Goal: Information Seeking & Learning: Compare options

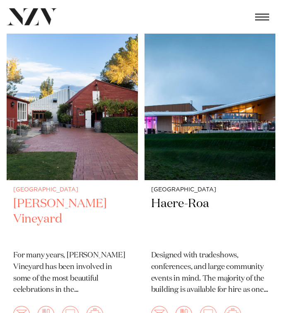
scroll to position [304, 0]
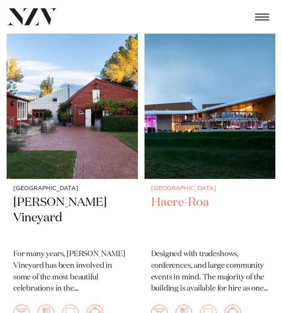
click at [188, 248] on p "Designed with tradeshows, conferences, and large community events in mind. The …" at bounding box center [210, 271] width 118 height 46
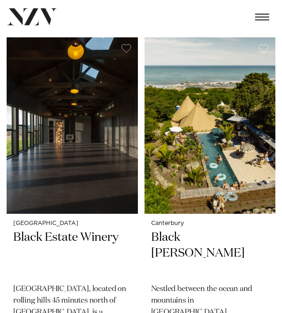
scroll to position [611, 0]
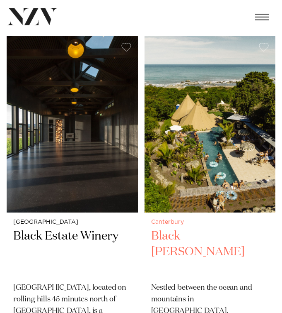
click at [202, 169] on img at bounding box center [210, 124] width 131 height 176
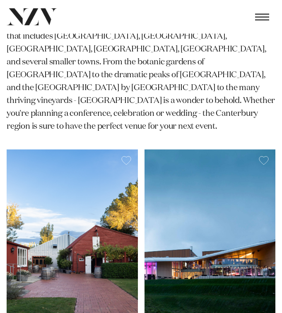
scroll to position [226, 0]
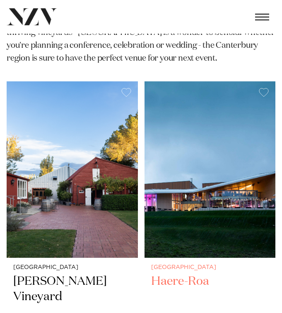
click at [163, 161] on img at bounding box center [210, 169] width 131 height 176
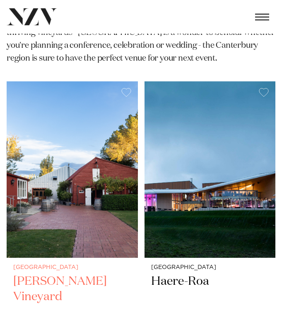
click at [60, 181] on img at bounding box center [72, 169] width 131 height 176
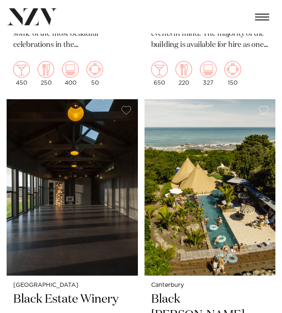
scroll to position [548, 0]
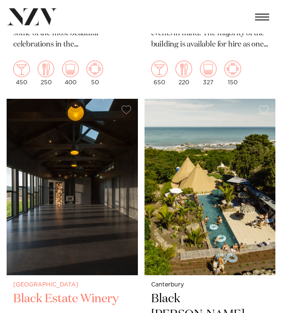
click at [67, 164] on img at bounding box center [72, 187] width 131 height 176
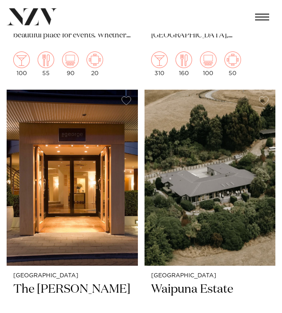
scroll to position [898, 0]
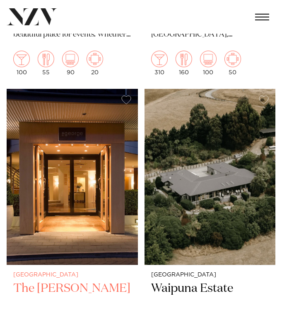
click at [111, 144] on img at bounding box center [72, 177] width 131 height 176
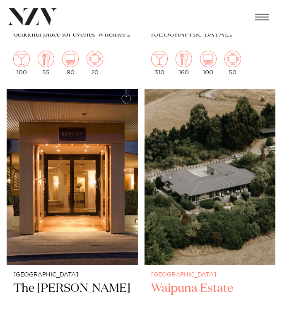
click at [229, 188] on img at bounding box center [210, 177] width 131 height 176
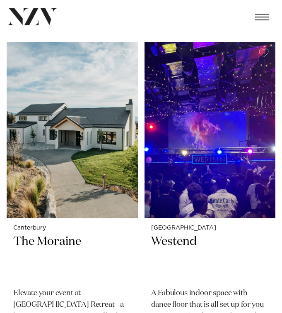
scroll to position [1296, 0]
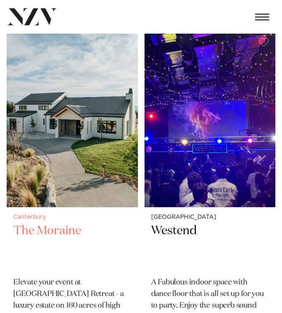
click at [80, 123] on img at bounding box center [72, 119] width 131 height 176
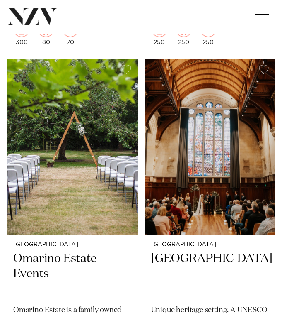
scroll to position [1608, 0]
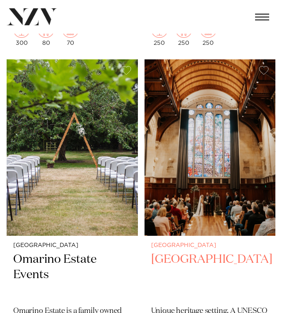
click at [223, 185] on img at bounding box center [210, 147] width 131 height 176
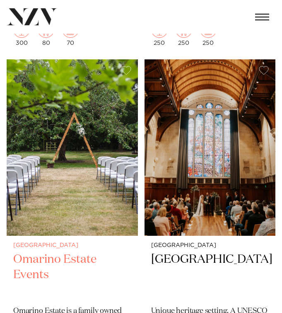
click at [116, 192] on img at bounding box center [72, 147] width 131 height 176
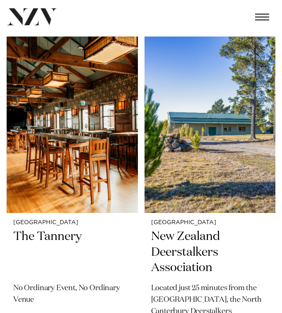
scroll to position [1971, 0]
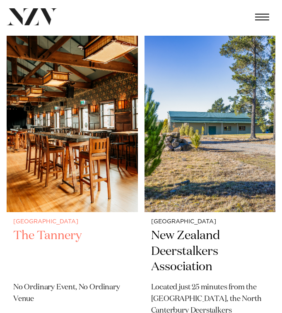
click at [59, 133] on img at bounding box center [72, 124] width 131 height 176
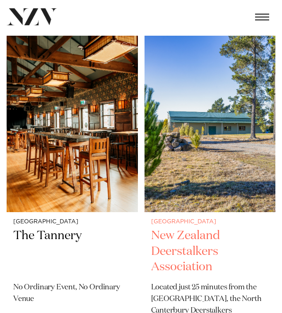
scroll to position [2014, 0]
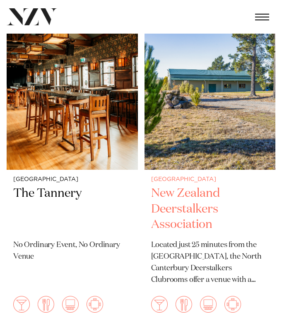
click at [170, 122] on img at bounding box center [210, 81] width 131 height 176
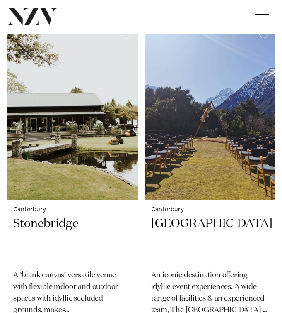
scroll to position [2323, 0]
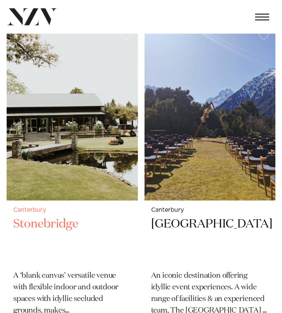
click at [71, 152] on img at bounding box center [72, 112] width 131 height 176
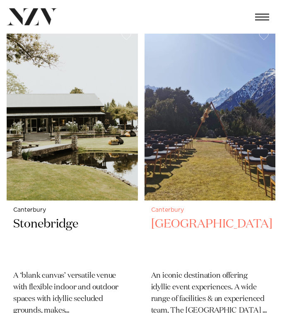
click at [164, 216] on h2 "The Hermitage Hotel" at bounding box center [210, 239] width 118 height 47
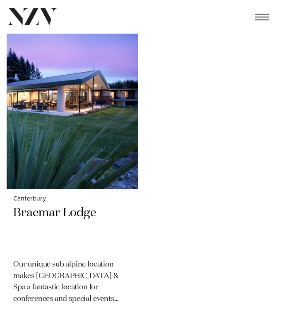
scroll to position [3021, 0]
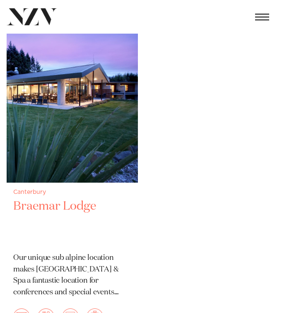
click at [113, 133] on img at bounding box center [72, 94] width 131 height 176
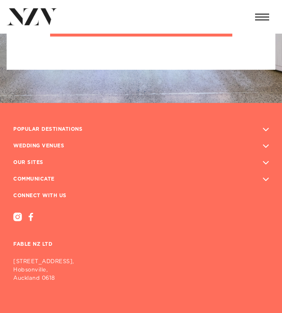
scroll to position [3531, 0]
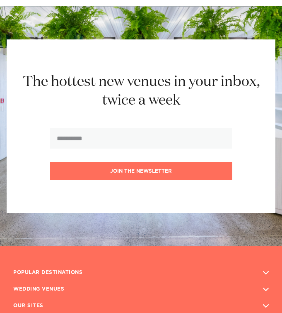
scroll to position [1586, 0]
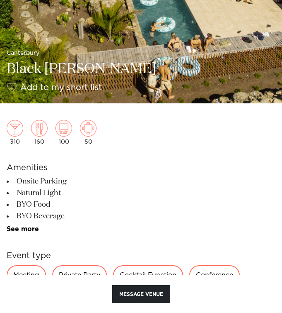
scroll to position [277, 0]
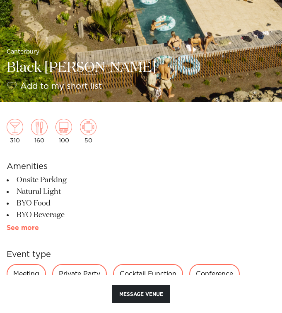
click at [30, 228] on link "See more" at bounding box center [39, 227] width 65 height 7
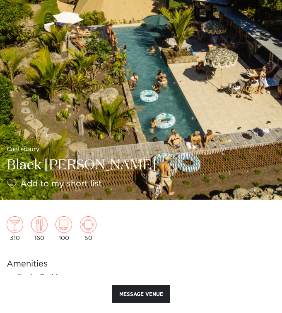
scroll to position [57, 0]
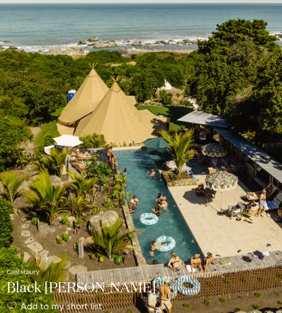
click at [30, 228] on img at bounding box center [141, 132] width 282 height 379
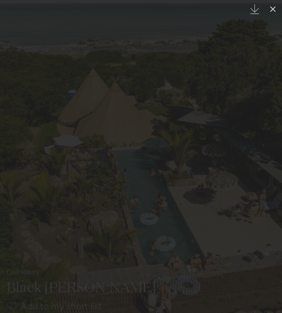
drag, startPoint x: 226, startPoint y: 179, endPoint x: 42, endPoint y: 187, distance: 184.2
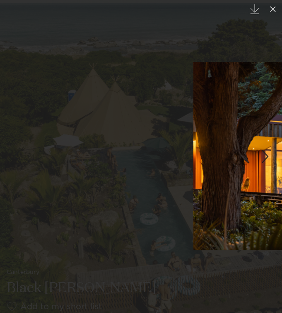
click at [42, 187] on img at bounding box center [32, 156] width 282 height 188
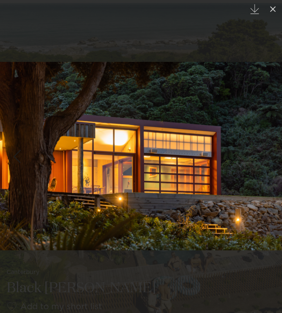
drag, startPoint x: 261, startPoint y: 124, endPoint x: 109, endPoint y: 139, distance: 153.0
click at [130, 138] on img at bounding box center [141, 156] width 282 height 188
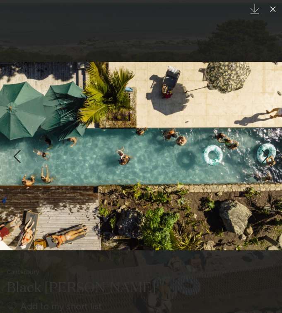
click at [266, 156] on div "Next slide" at bounding box center [265, 156] width 11 height 16
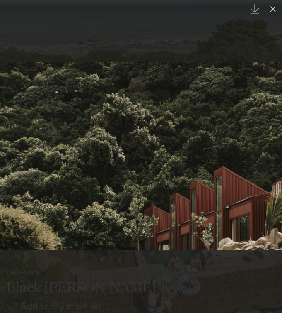
click at [266, 156] on div "Next slide" at bounding box center [265, 156] width 11 height 16
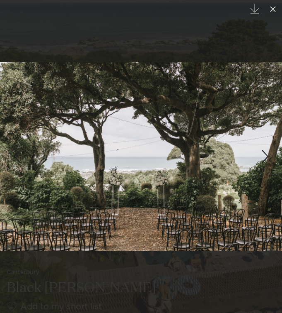
click at [266, 156] on div "Next slide" at bounding box center [265, 156] width 11 height 16
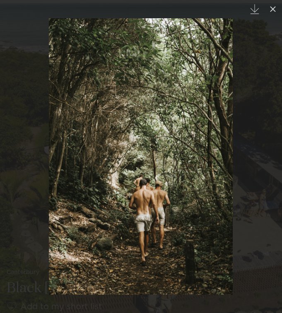
click at [266, 156] on div "Next slide" at bounding box center [265, 156] width 11 height 16
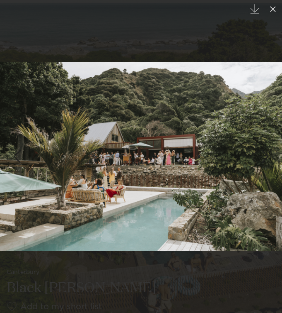
click at [266, 156] on div "7 / 29 Created with Sketch." at bounding box center [141, 156] width 282 height 313
click at [266, 156] on div "Next slide" at bounding box center [265, 156] width 11 height 16
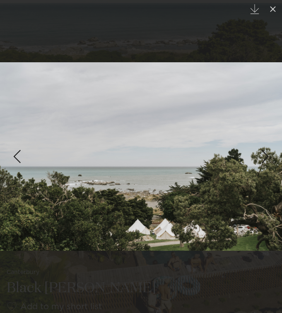
click at [273, 154] on link at bounding box center [267, 156] width 29 height 41
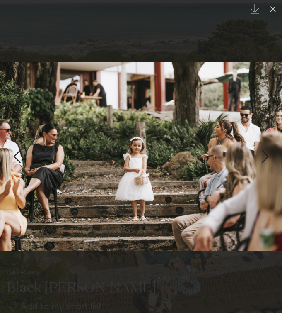
click at [273, 154] on link at bounding box center [267, 156] width 29 height 41
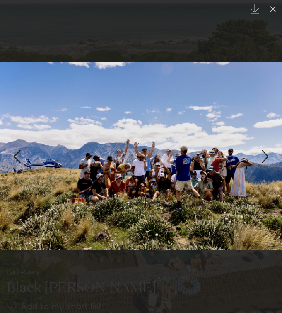
click at [273, 153] on link at bounding box center [267, 156] width 29 height 41
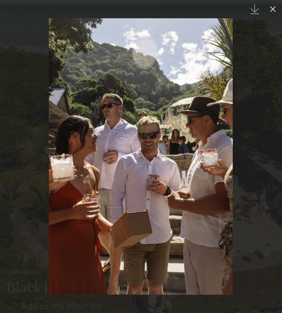
click at [270, 149] on div "Next slide" at bounding box center [265, 156] width 11 height 16
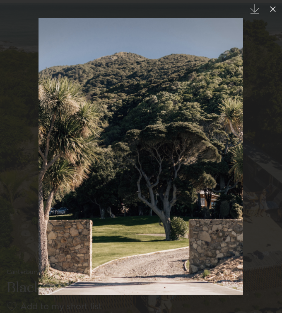
click at [270, 149] on div "Next slide" at bounding box center [265, 156] width 11 height 16
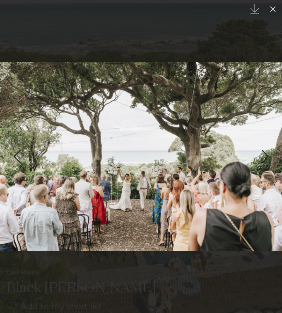
click at [270, 149] on div "Next slide" at bounding box center [265, 156] width 11 height 16
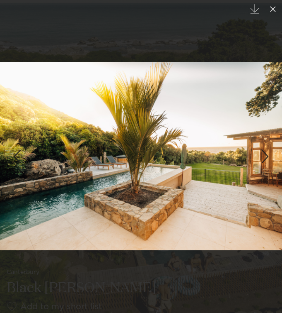
click at [270, 149] on div "Next slide" at bounding box center [265, 156] width 11 height 16
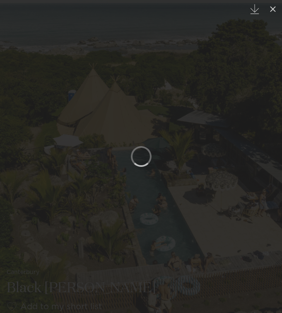
click at [270, 149] on div "Next slide" at bounding box center [265, 156] width 11 height 16
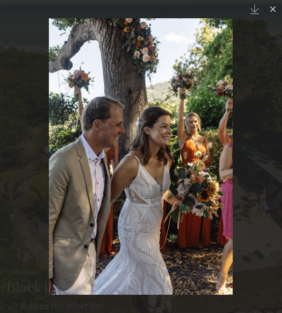
click at [270, 149] on div "Next slide" at bounding box center [265, 156] width 11 height 16
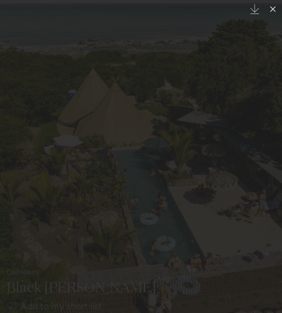
click at [270, 149] on div "Next slide" at bounding box center [265, 156] width 11 height 16
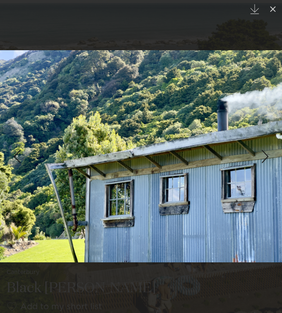
click at [270, 149] on div "Next slide" at bounding box center [265, 156] width 11 height 16
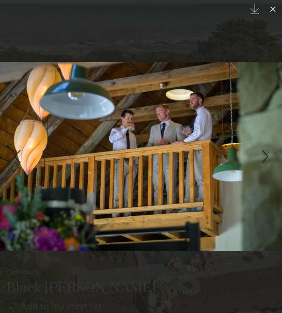
click at [270, 149] on div "Next slide" at bounding box center [265, 156] width 11 height 16
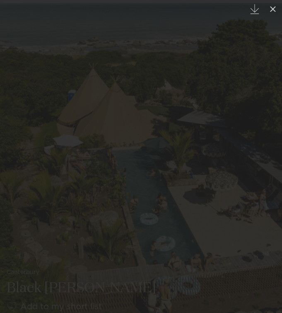
click at [270, 149] on div "Next slide" at bounding box center [265, 156] width 11 height 16
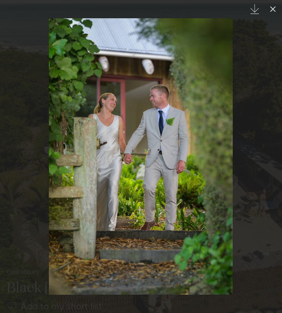
click at [270, 149] on div "Next slide" at bounding box center [265, 156] width 11 height 16
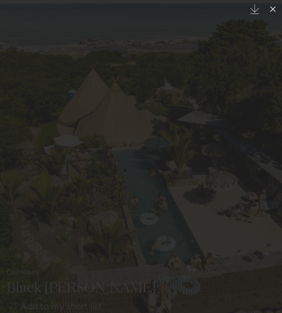
click at [270, 149] on div "Next slide" at bounding box center [265, 156] width 11 height 16
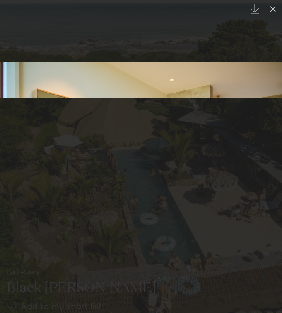
click at [270, 149] on div "Next slide" at bounding box center [265, 156] width 11 height 16
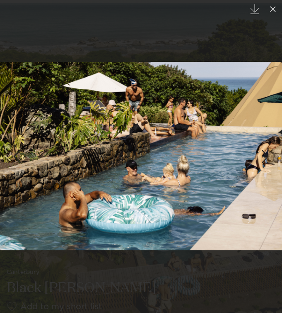
click at [270, 148] on link at bounding box center [267, 156] width 29 height 41
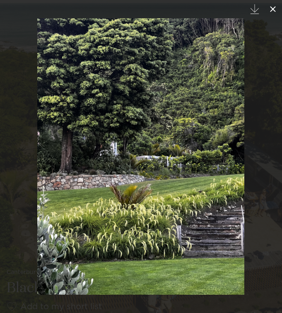
click at [273, 1] on button at bounding box center [273, 9] width 18 height 18
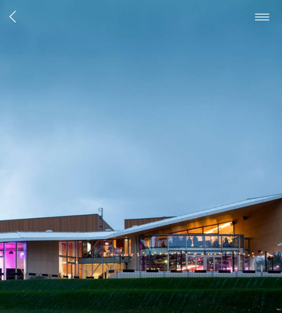
click at [266, 148] on img at bounding box center [141, 189] width 282 height 379
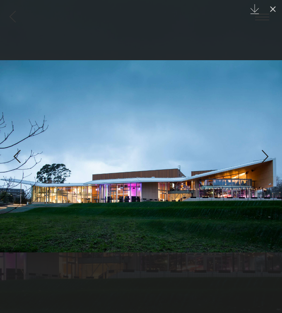
click at [263, 153] on div "Next slide" at bounding box center [265, 156] width 11 height 16
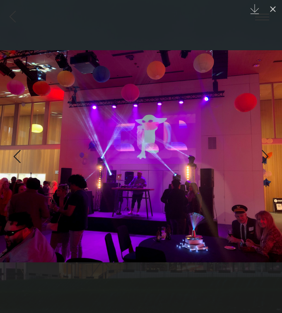
click at [263, 153] on div "Next slide" at bounding box center [265, 156] width 11 height 16
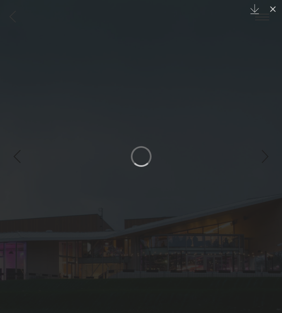
click at [263, 153] on div "Next slide" at bounding box center [265, 156] width 11 height 16
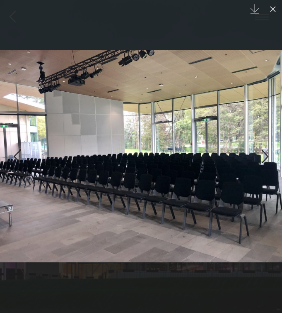
click at [263, 153] on div "Next slide" at bounding box center [265, 156] width 11 height 16
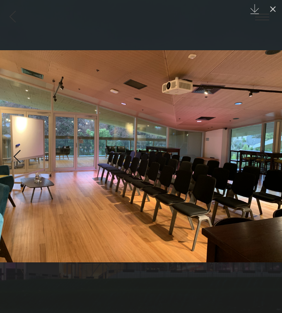
click at [263, 153] on div "Next slide" at bounding box center [265, 156] width 11 height 16
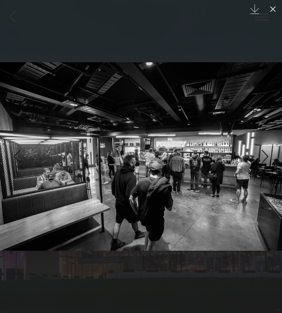
click at [263, 153] on div "Next slide" at bounding box center [265, 156] width 11 height 16
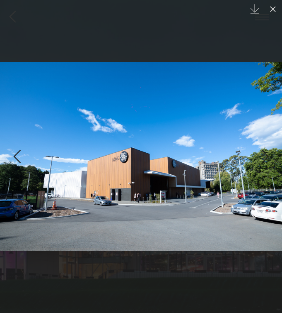
click at [263, 153] on div "Next slide" at bounding box center [265, 156] width 11 height 16
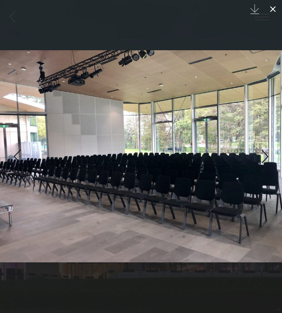
click at [277, 8] on icon at bounding box center [273, 9] width 10 height 10
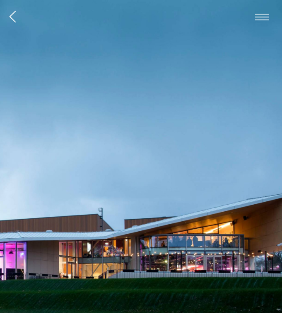
scroll to position [0, 0]
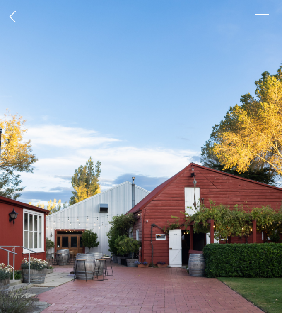
click at [269, 149] on img at bounding box center [141, 189] width 282 height 379
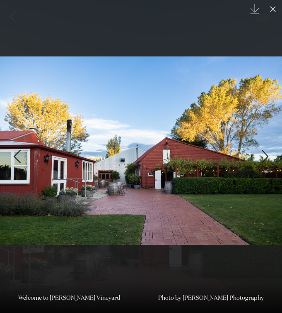
click at [265, 149] on div "Next slide" at bounding box center [265, 156] width 11 height 16
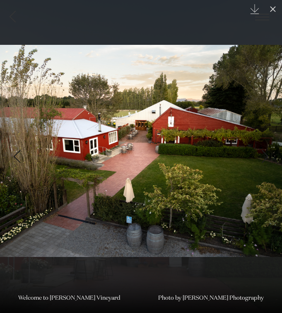
click at [265, 149] on div "Next slide" at bounding box center [265, 156] width 11 height 16
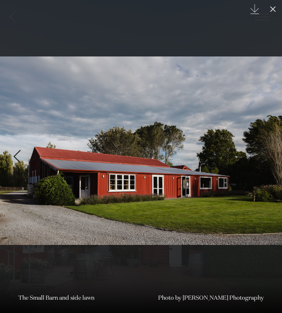
click at [264, 149] on div "Next slide" at bounding box center [265, 156] width 11 height 16
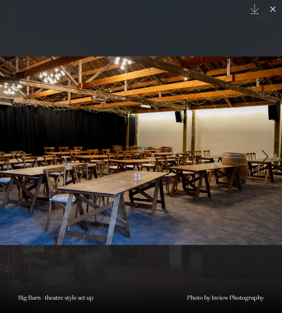
click at [263, 149] on div "Next slide" at bounding box center [265, 156] width 11 height 16
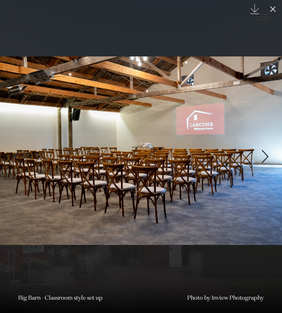
click at [262, 149] on div "Next slide" at bounding box center [265, 156] width 11 height 16
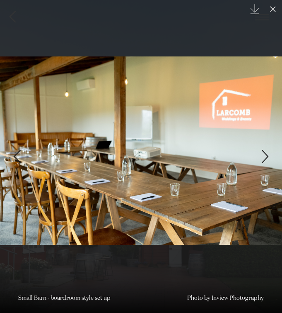
click at [262, 149] on div "Next slide" at bounding box center [265, 156] width 11 height 16
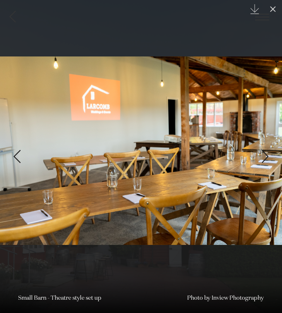
click at [262, 150] on div "Next slide" at bounding box center [265, 156] width 11 height 16
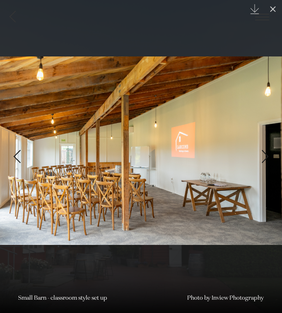
click at [262, 150] on div "Next slide" at bounding box center [265, 156] width 11 height 16
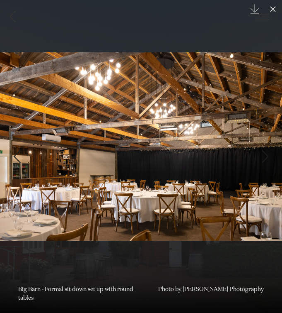
click at [261, 150] on div "Next slide" at bounding box center [265, 156] width 11 height 16
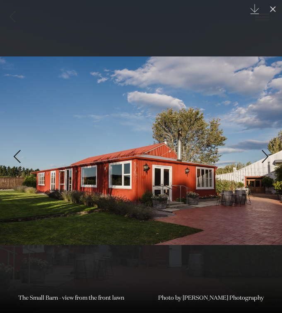
click at [260, 150] on div "Next slide" at bounding box center [265, 156] width 11 height 16
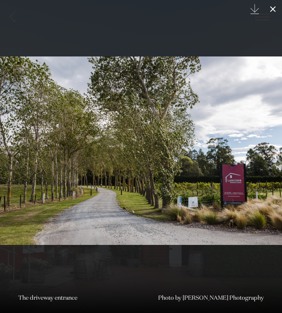
click at [274, 5] on icon at bounding box center [273, 9] width 10 height 10
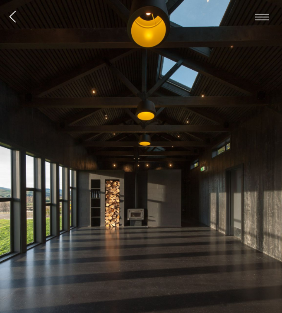
click at [265, 138] on img at bounding box center [141, 189] width 282 height 379
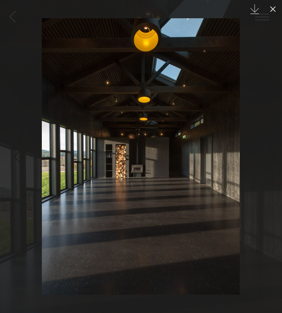
click at [268, 146] on link at bounding box center [267, 156] width 29 height 41
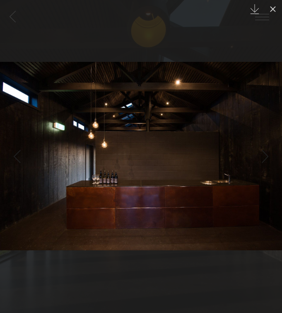
click at [268, 146] on link at bounding box center [267, 156] width 29 height 41
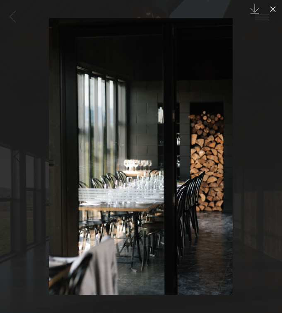
click at [268, 146] on link at bounding box center [267, 156] width 29 height 41
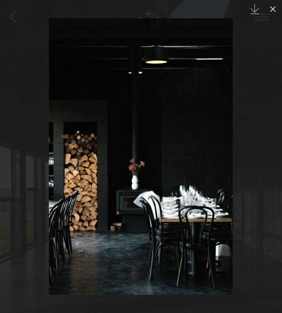
click at [268, 145] on link at bounding box center [267, 156] width 29 height 41
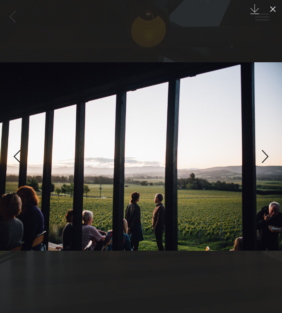
click at [268, 145] on link at bounding box center [267, 156] width 29 height 41
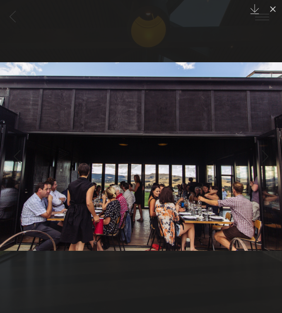
click at [268, 146] on link at bounding box center [267, 156] width 29 height 41
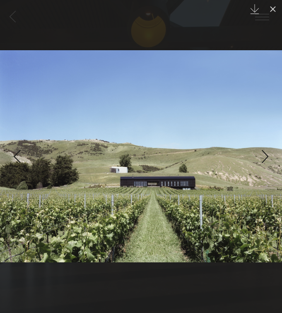
click at [268, 146] on link at bounding box center [267, 156] width 29 height 41
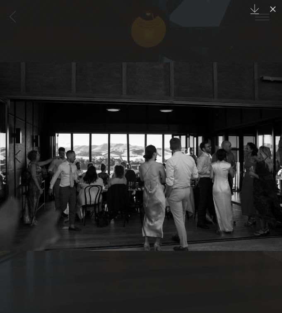
click at [268, 146] on link at bounding box center [267, 156] width 29 height 41
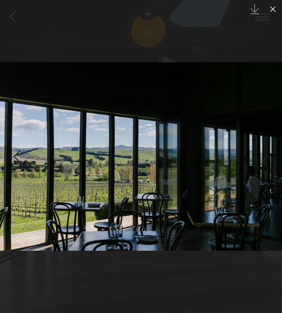
click at [268, 145] on link at bounding box center [267, 156] width 29 height 41
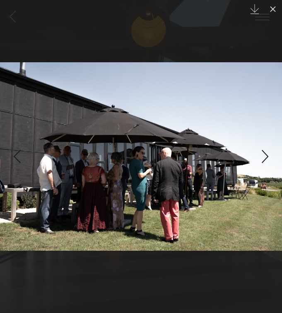
click at [267, 145] on link at bounding box center [267, 156] width 29 height 41
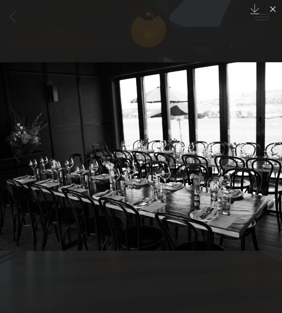
click at [267, 145] on link at bounding box center [267, 156] width 29 height 41
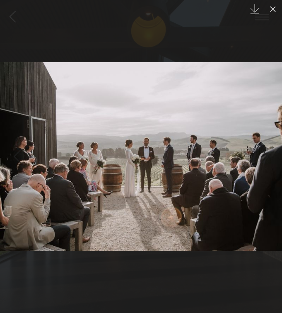
click at [267, 145] on link at bounding box center [267, 156] width 29 height 41
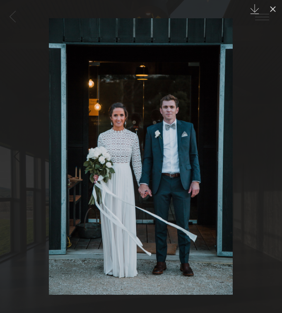
click at [267, 144] on link at bounding box center [267, 156] width 29 height 41
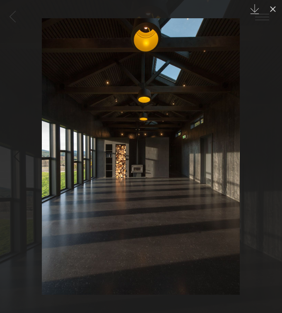
click at [267, 144] on link at bounding box center [267, 156] width 29 height 41
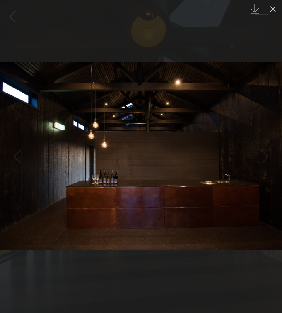
click at [267, 144] on link at bounding box center [267, 156] width 29 height 41
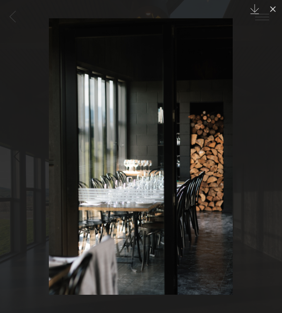
click at [267, 144] on link at bounding box center [267, 156] width 29 height 41
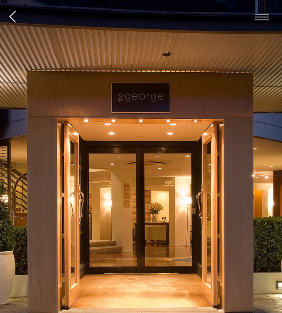
click at [204, 175] on img at bounding box center [141, 189] width 282 height 379
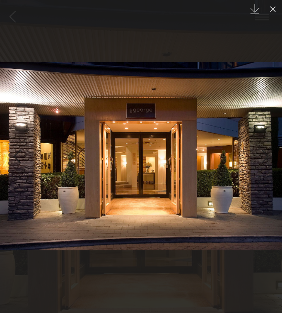
click at [262, 158] on div "Next slide" at bounding box center [265, 156] width 11 height 16
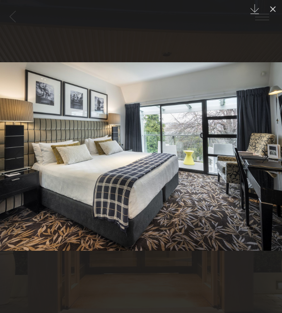
click at [262, 158] on div "Next slide" at bounding box center [265, 156] width 11 height 16
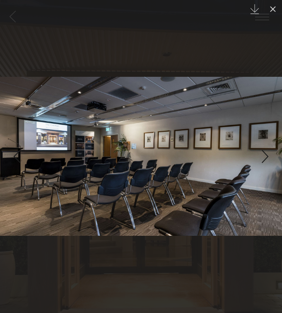
click at [262, 158] on div "Next slide" at bounding box center [265, 156] width 11 height 16
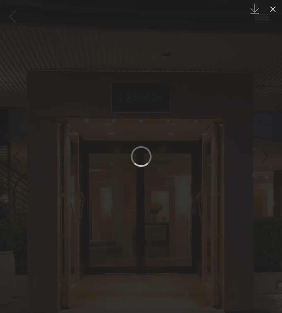
click at [262, 158] on div "Next slide" at bounding box center [265, 156] width 11 height 16
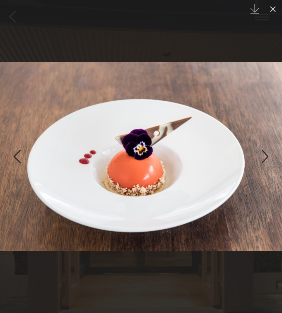
click at [262, 158] on div "Next slide" at bounding box center [265, 156] width 11 height 16
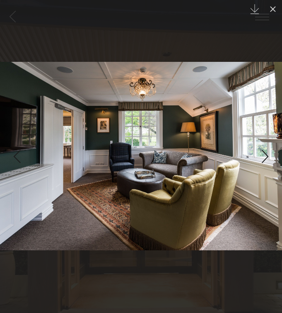
click at [262, 158] on div "Next slide" at bounding box center [265, 156] width 11 height 16
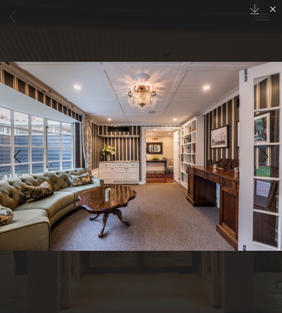
click at [262, 158] on div "Next slide" at bounding box center [265, 156] width 11 height 16
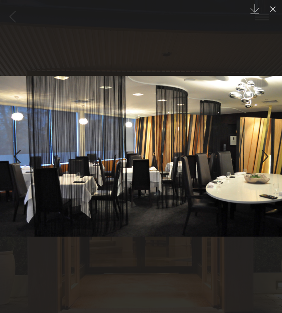
click at [262, 158] on div "Next slide" at bounding box center [265, 156] width 11 height 16
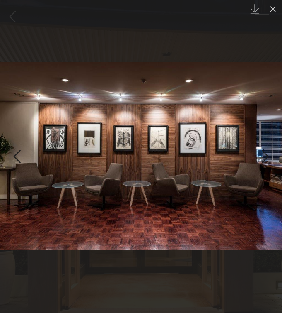
click at [262, 158] on div "Next slide" at bounding box center [265, 156] width 11 height 16
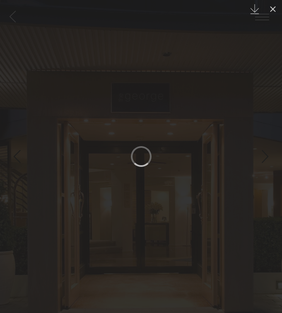
click at [262, 158] on div "Next slide" at bounding box center [265, 156] width 11 height 16
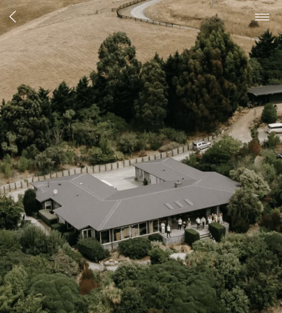
click at [229, 188] on img at bounding box center [141, 189] width 282 height 379
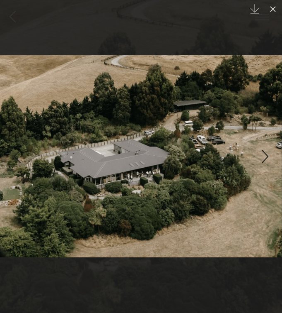
click at [259, 149] on link at bounding box center [267, 156] width 29 height 41
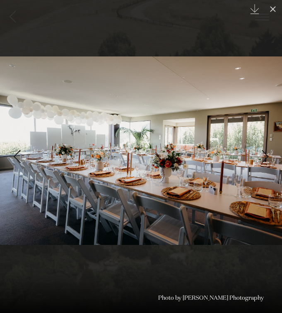
click at [259, 149] on link at bounding box center [267, 156] width 29 height 41
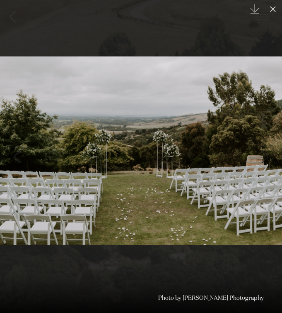
click at [259, 149] on link at bounding box center [267, 156] width 29 height 41
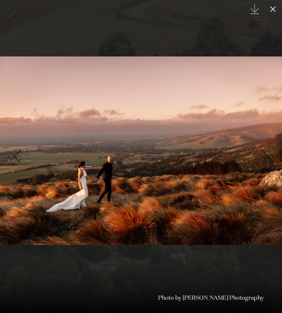
click at [17, 149] on div "Previous slide" at bounding box center [16, 156] width 11 height 16
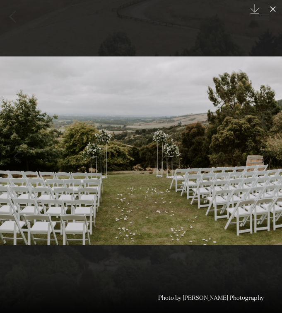
click at [271, 150] on link at bounding box center [267, 156] width 29 height 41
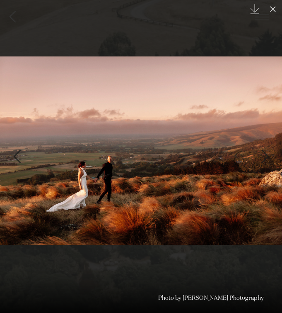
click at [271, 150] on link at bounding box center [267, 156] width 29 height 41
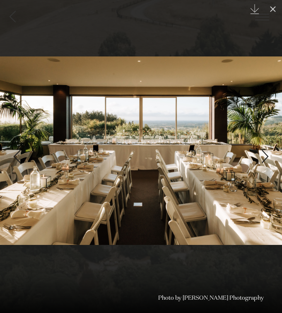
click at [271, 149] on link at bounding box center [267, 156] width 29 height 41
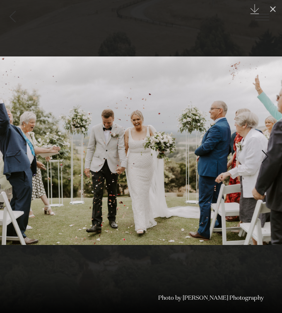
click at [271, 149] on link at bounding box center [267, 156] width 29 height 41
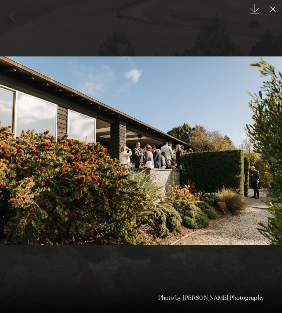
click at [271, 149] on link at bounding box center [267, 156] width 29 height 41
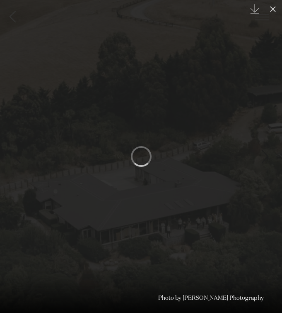
click at [271, 149] on link at bounding box center [267, 156] width 29 height 41
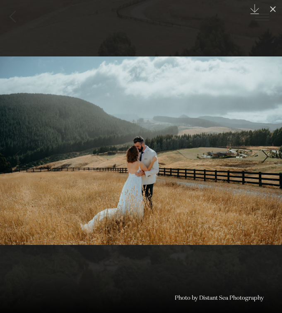
click at [271, 150] on link at bounding box center [267, 156] width 29 height 41
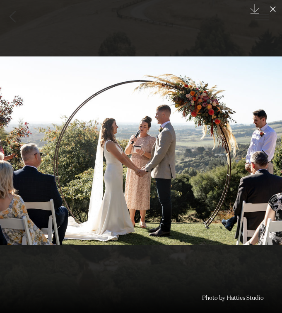
click at [271, 150] on div "10 / 26 Created with Sketch. Photo by Hatties Studio" at bounding box center [141, 156] width 282 height 313
click at [271, 150] on link at bounding box center [267, 156] width 29 height 41
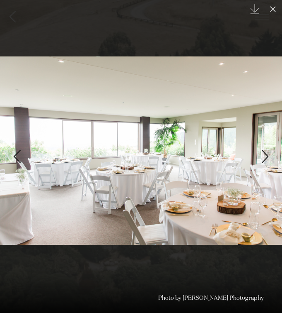
click at [271, 150] on link at bounding box center [267, 156] width 29 height 41
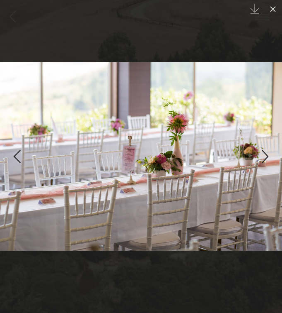
click at [271, 150] on link at bounding box center [267, 156] width 29 height 41
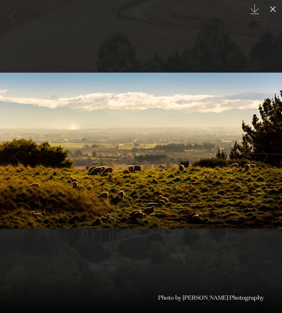
click at [271, 150] on link at bounding box center [267, 156] width 29 height 41
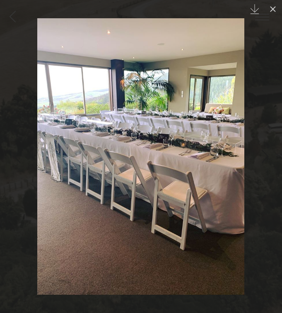
click at [271, 150] on link at bounding box center [267, 156] width 29 height 41
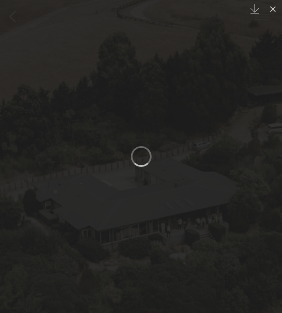
click at [271, 150] on link at bounding box center [267, 156] width 29 height 41
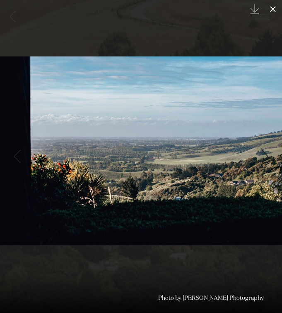
click at [270, 11] on icon at bounding box center [273, 9] width 10 height 10
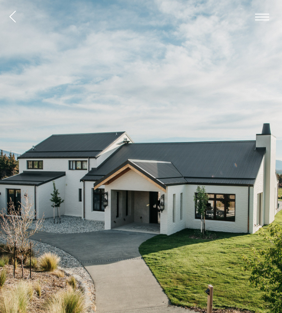
click at [80, 123] on img at bounding box center [141, 189] width 282 height 379
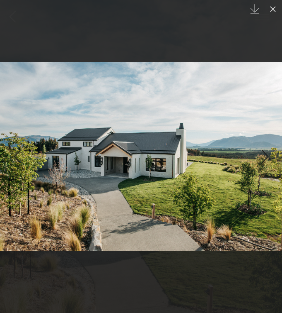
click at [265, 158] on div "Next slide" at bounding box center [265, 156] width 11 height 16
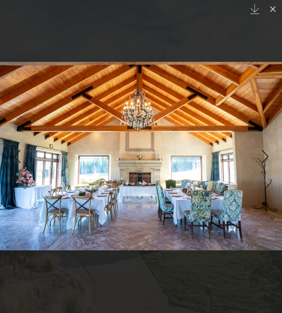
click at [264, 158] on div "Next slide" at bounding box center [265, 156] width 11 height 16
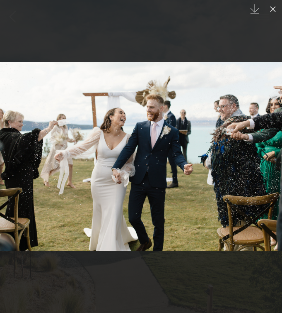
click at [264, 158] on div "Next slide" at bounding box center [265, 156] width 11 height 16
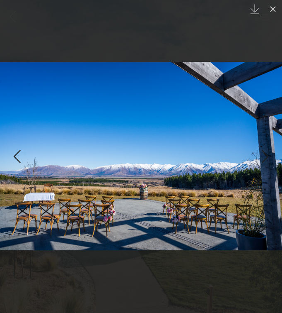
click at [264, 158] on div "Next slide" at bounding box center [265, 156] width 11 height 16
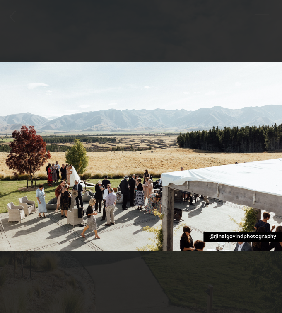
click at [264, 158] on div "8 / 21 Created with Sketch." at bounding box center [141, 156] width 282 height 313
click at [264, 158] on div "Next slide" at bounding box center [265, 156] width 11 height 16
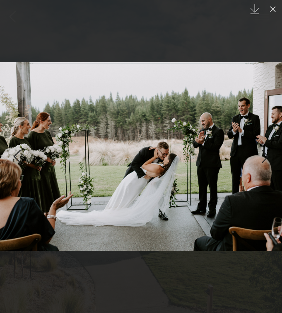
click at [264, 158] on div "Next slide" at bounding box center [265, 156] width 11 height 16
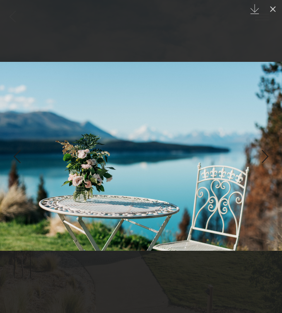
click at [264, 158] on div "Next slide" at bounding box center [265, 156] width 11 height 16
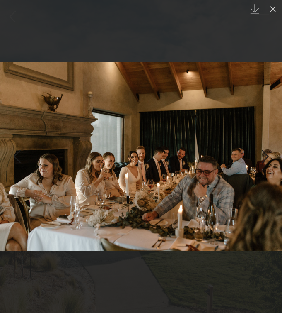
click at [264, 158] on div "Next slide" at bounding box center [265, 156] width 11 height 16
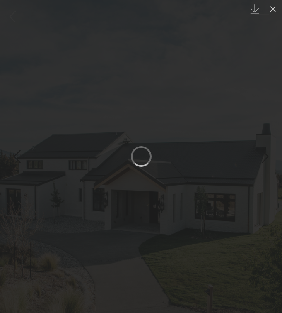
click at [264, 158] on div "Next slide" at bounding box center [265, 156] width 11 height 16
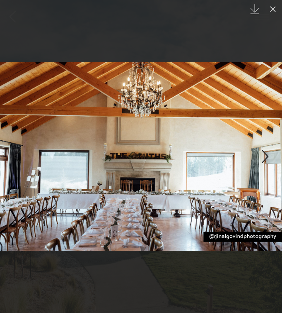
click at [7, 145] on link at bounding box center [14, 156] width 29 height 41
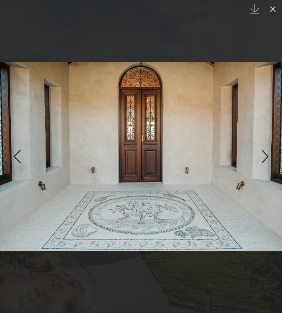
click at [262, 160] on div "Next slide" at bounding box center [265, 156] width 11 height 16
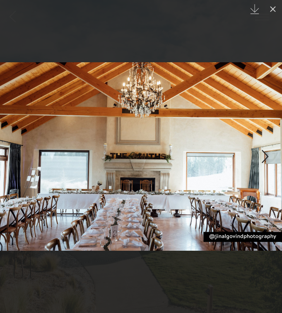
click at [262, 160] on div "Next slide" at bounding box center [265, 156] width 11 height 16
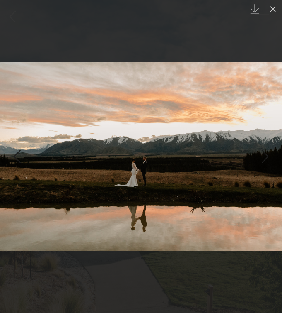
click at [262, 160] on div "Next slide" at bounding box center [265, 156] width 11 height 16
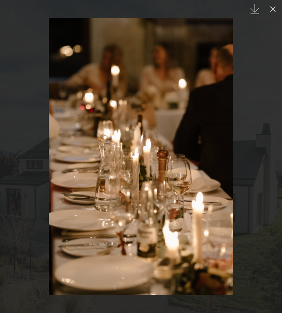
click at [262, 160] on div "Next slide" at bounding box center [265, 156] width 11 height 16
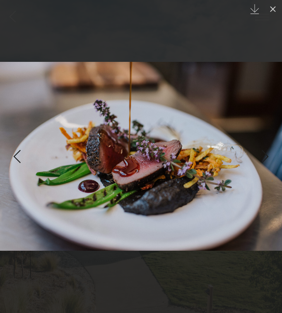
click at [262, 160] on div "Next slide" at bounding box center [265, 156] width 11 height 16
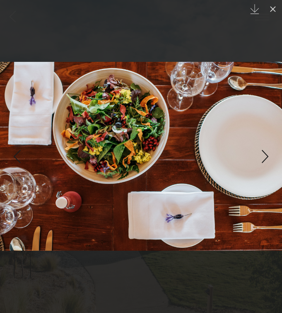
click at [262, 160] on div "Next slide" at bounding box center [265, 156] width 11 height 16
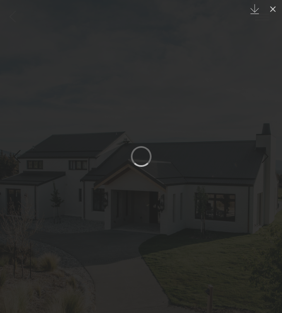
click at [262, 160] on div "Next slide" at bounding box center [265, 156] width 11 height 16
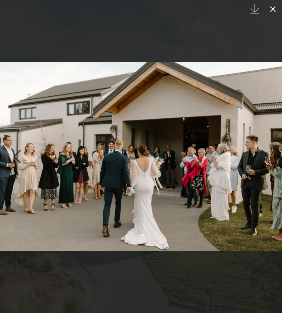
click at [274, 13] on icon at bounding box center [273, 9] width 10 height 10
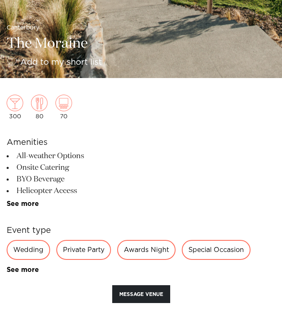
scroll to position [314, 0]
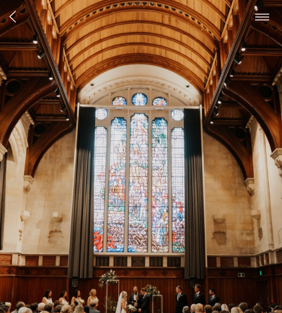
click at [224, 185] on img at bounding box center [141, 189] width 282 height 379
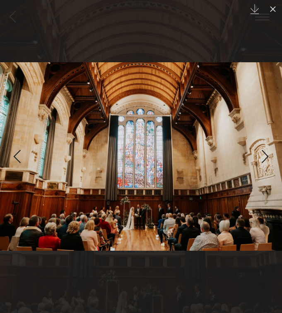
click at [266, 155] on div "Next slide" at bounding box center [265, 156] width 11 height 16
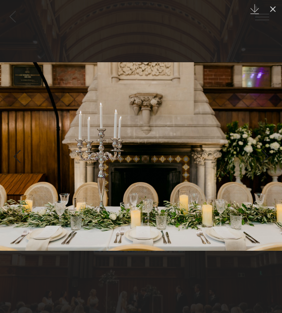
click at [266, 155] on div "Next slide" at bounding box center [265, 156] width 11 height 16
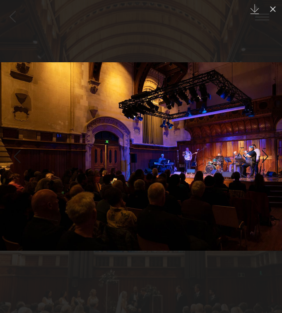
click at [266, 155] on div "Next slide" at bounding box center [265, 156] width 11 height 16
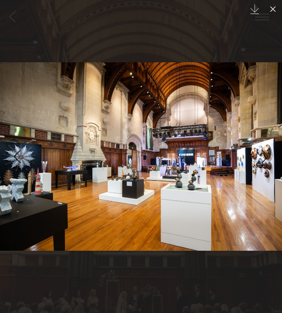
click at [265, 155] on div "Next slide" at bounding box center [265, 156] width 11 height 16
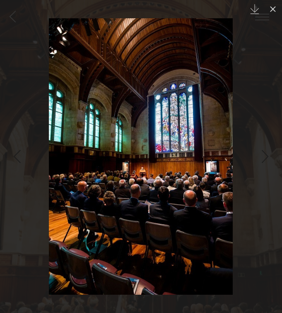
click at [265, 155] on div "Next slide" at bounding box center [265, 156] width 11 height 16
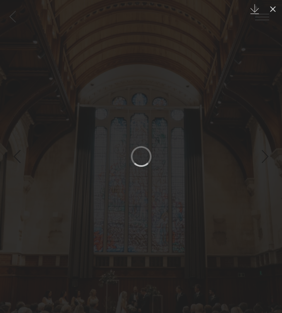
click at [265, 155] on div "Next slide" at bounding box center [265, 156] width 11 height 16
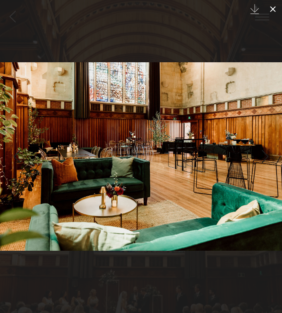
click at [274, 6] on icon at bounding box center [273, 9] width 10 height 10
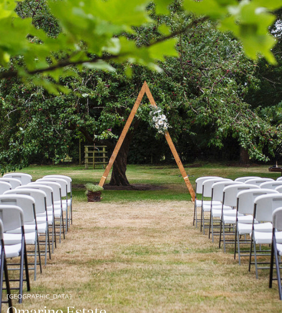
scroll to position [33, 0]
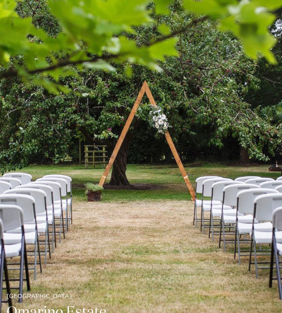
click at [177, 183] on img at bounding box center [141, 156] width 282 height 379
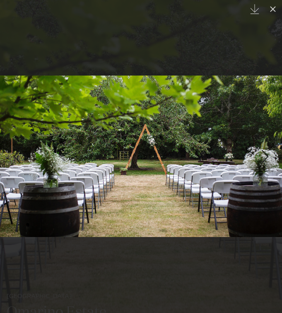
click at [271, 151] on div "Next slide" at bounding box center [265, 156] width 11 height 16
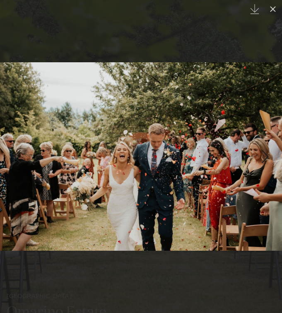
click at [271, 151] on div "Next slide" at bounding box center [265, 156] width 11 height 16
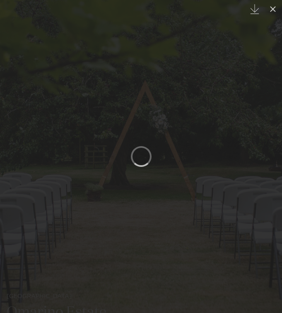
click at [271, 151] on div "Next slide" at bounding box center [265, 156] width 11 height 16
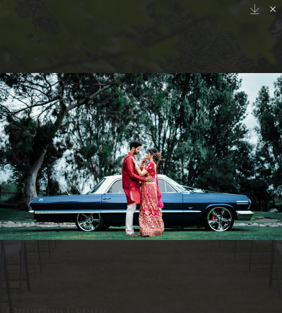
click at [271, 152] on div "Next slide" at bounding box center [265, 156] width 11 height 16
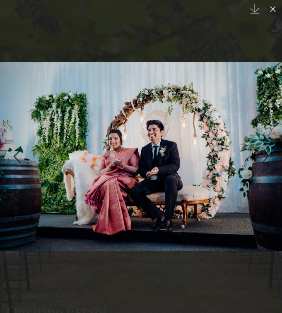
click at [270, 152] on div "Next slide" at bounding box center [265, 156] width 11 height 16
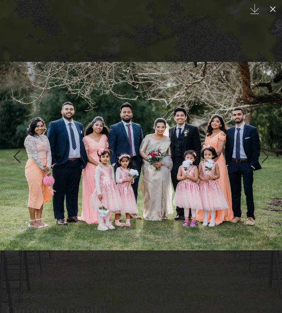
click at [270, 152] on div "Next slide" at bounding box center [265, 156] width 11 height 16
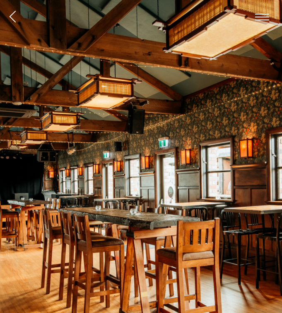
click at [59, 133] on img at bounding box center [141, 189] width 282 height 379
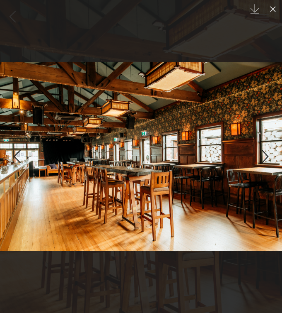
click at [273, 159] on link at bounding box center [267, 156] width 29 height 41
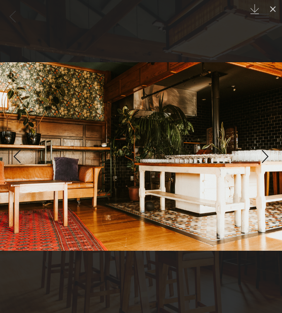
click at [269, 152] on div "Next slide" at bounding box center [265, 156] width 11 height 16
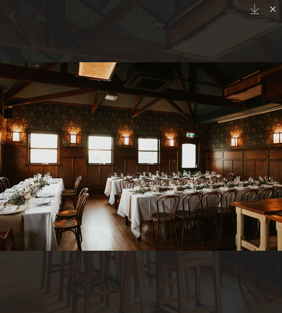
click at [268, 152] on div "Next slide" at bounding box center [265, 156] width 11 height 16
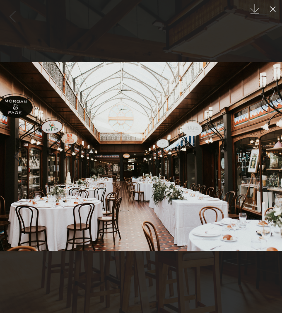
click at [268, 152] on div "Next slide" at bounding box center [265, 156] width 11 height 16
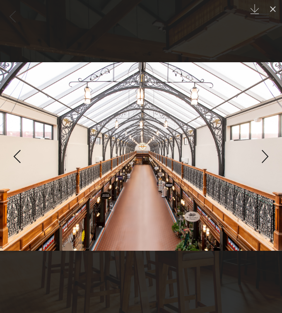
click at [14, 152] on div "Previous slide" at bounding box center [16, 156] width 11 height 16
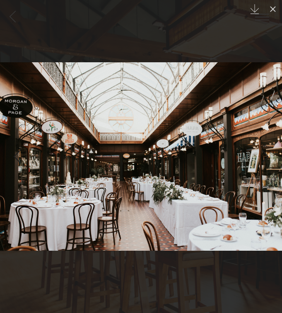
click at [268, 148] on link at bounding box center [267, 156] width 29 height 41
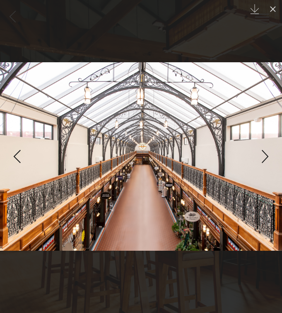
click at [268, 148] on link at bounding box center [267, 156] width 29 height 41
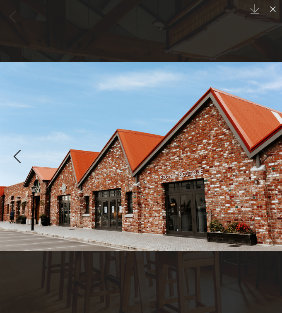
click at [267, 148] on link at bounding box center [267, 156] width 29 height 41
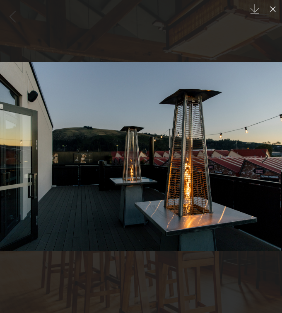
click at [14, 163] on div "Previous slide" at bounding box center [16, 156] width 11 height 16
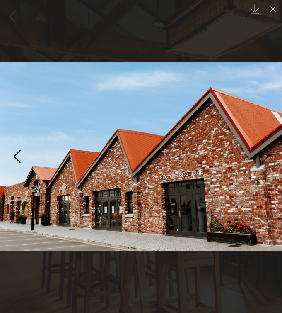
click at [14, 162] on div "Previous slide" at bounding box center [16, 156] width 11 height 16
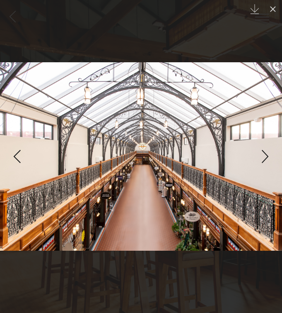
click at [13, 162] on div "Previous slide" at bounding box center [16, 156] width 11 height 16
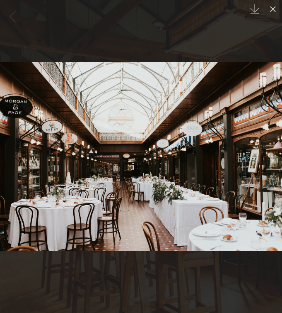
click at [272, 152] on link at bounding box center [267, 156] width 29 height 41
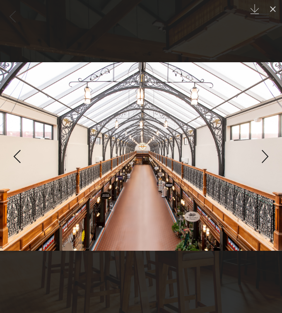
click at [272, 152] on link at bounding box center [267, 156] width 29 height 41
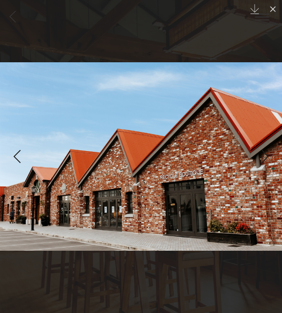
click at [272, 152] on link at bounding box center [267, 156] width 29 height 41
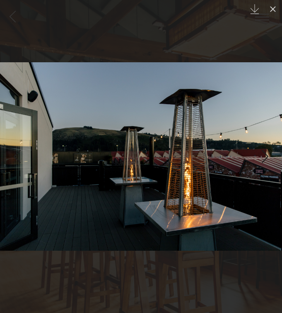
click at [271, 152] on link at bounding box center [267, 156] width 29 height 41
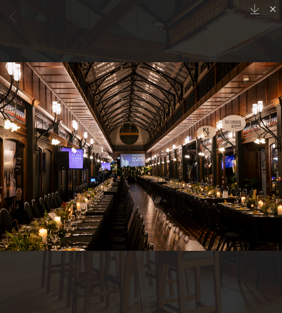
click at [271, 152] on div "Next slide" at bounding box center [265, 156] width 11 height 16
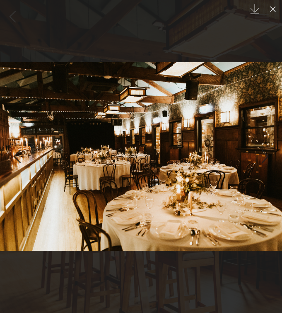
click at [271, 152] on div "Next slide" at bounding box center [265, 156] width 11 height 16
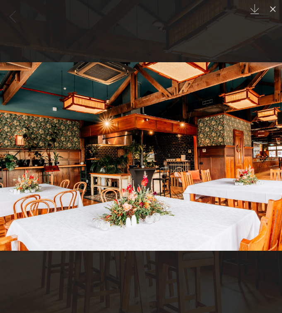
click at [270, 151] on div "Next slide" at bounding box center [265, 156] width 11 height 16
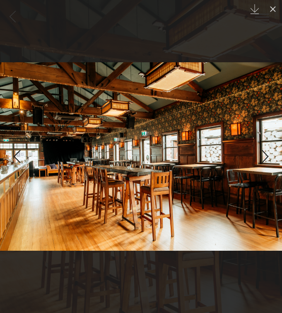
click at [270, 151] on div "9 / 10 Created with Sketch." at bounding box center [141, 156] width 282 height 313
click at [269, 151] on div "Next slide" at bounding box center [265, 156] width 11 height 16
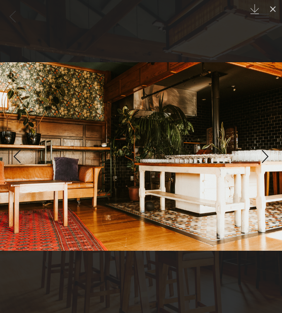
click at [269, 151] on div "Next slide" at bounding box center [265, 156] width 11 height 16
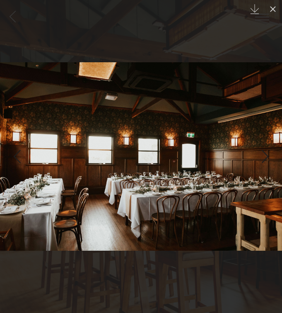
click at [269, 151] on div "Next slide" at bounding box center [265, 156] width 11 height 16
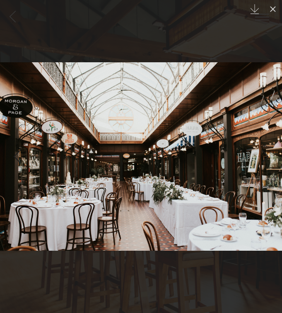
click at [269, 151] on div "Next slide" at bounding box center [265, 156] width 11 height 16
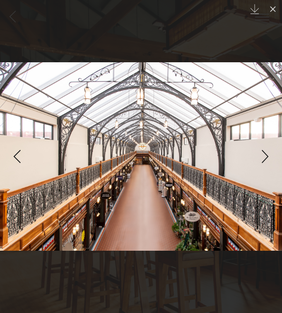
click at [269, 151] on div "Next slide" at bounding box center [265, 156] width 11 height 16
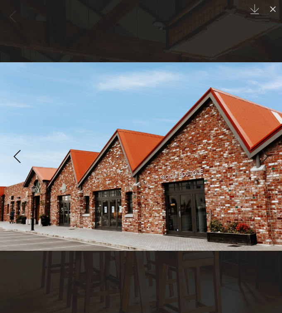
click at [197, 47] on div at bounding box center [141, 156] width 282 height 313
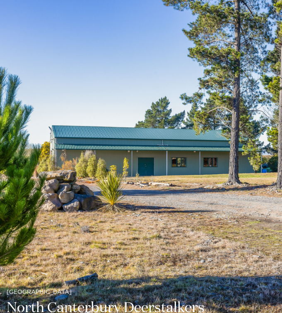
scroll to position [37, 0]
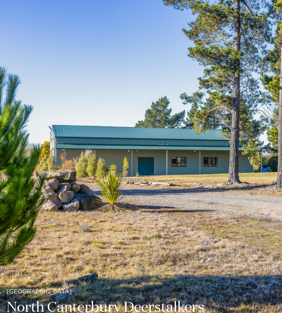
click at [221, 154] on img at bounding box center [141, 152] width 282 height 379
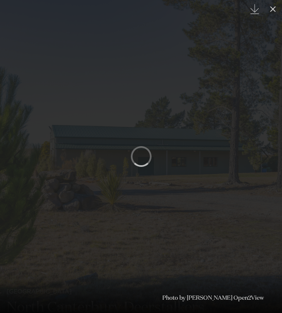
click at [261, 154] on div "Next slide" at bounding box center [265, 156] width 11 height 16
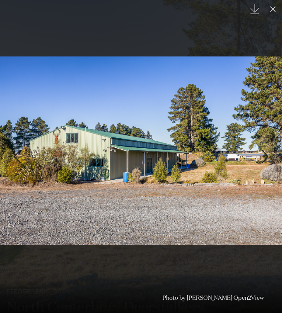
click at [261, 154] on div "Next slide" at bounding box center [265, 156] width 11 height 16
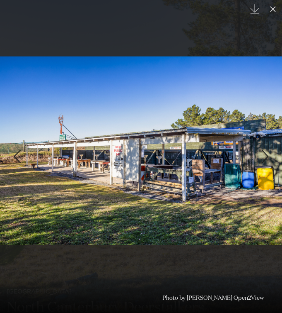
click at [261, 154] on div "Next slide" at bounding box center [265, 156] width 11 height 16
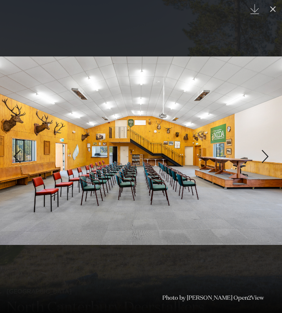
click at [259, 155] on link at bounding box center [267, 156] width 29 height 41
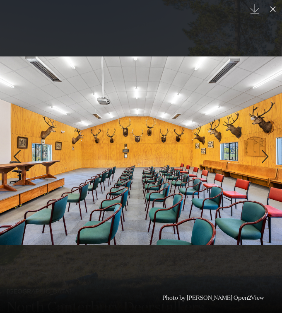
click at [259, 155] on link at bounding box center [267, 156] width 29 height 41
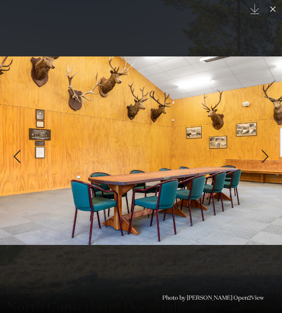
click at [258, 155] on link at bounding box center [267, 156] width 29 height 41
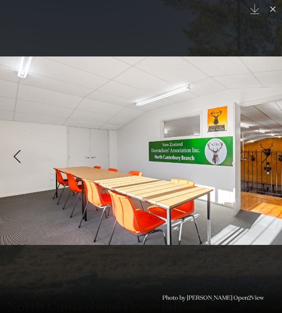
click at [258, 155] on link at bounding box center [267, 156] width 29 height 41
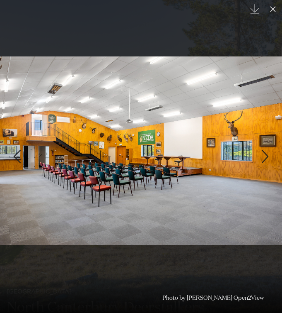
click at [257, 155] on link at bounding box center [267, 156] width 29 height 41
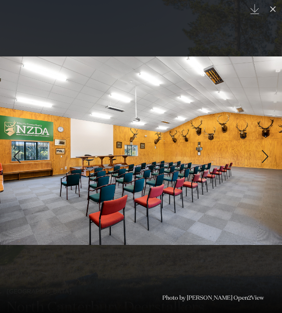
click at [257, 155] on link at bounding box center [267, 156] width 29 height 41
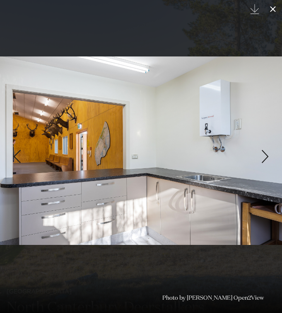
click at [269, 8] on icon at bounding box center [273, 9] width 10 height 10
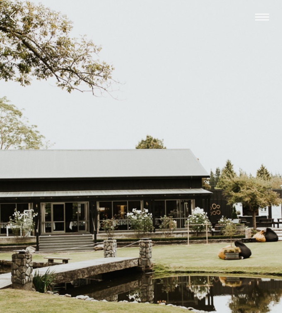
click at [251, 160] on img at bounding box center [141, 189] width 282 height 379
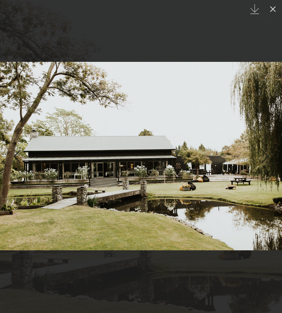
click at [260, 154] on div "Next slide" at bounding box center [265, 156] width 11 height 16
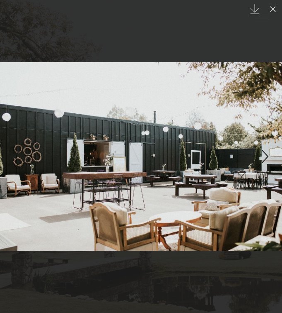
click at [260, 154] on div "Next slide" at bounding box center [265, 156] width 11 height 16
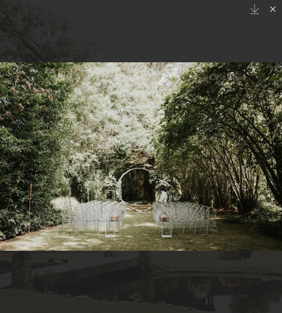
click at [260, 154] on div "Next slide" at bounding box center [265, 156] width 11 height 16
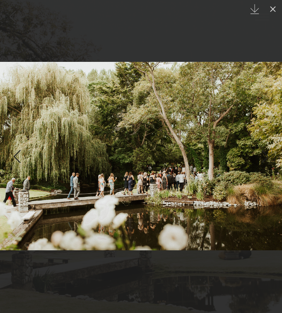
click at [260, 154] on div "Next slide" at bounding box center [265, 156] width 11 height 16
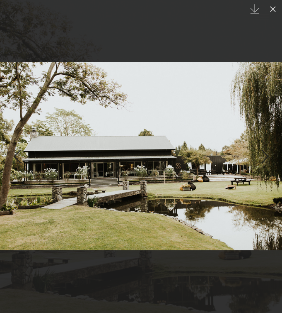
click at [260, 154] on link at bounding box center [267, 156] width 29 height 41
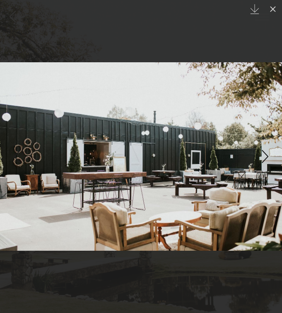
click at [260, 154] on link at bounding box center [267, 156] width 29 height 41
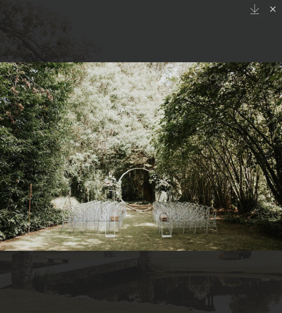
click at [259, 154] on link at bounding box center [267, 156] width 29 height 41
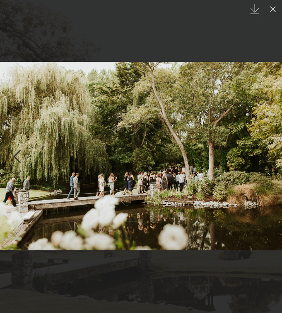
click at [258, 154] on link at bounding box center [267, 156] width 29 height 41
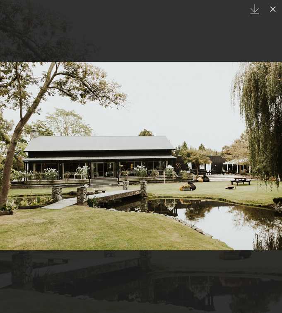
click at [256, 155] on link at bounding box center [267, 156] width 29 height 41
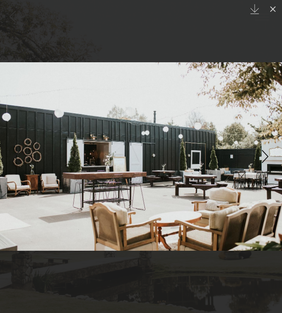
click at [256, 155] on link at bounding box center [267, 156] width 29 height 41
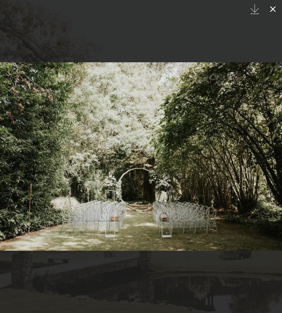
click at [274, 14] on button at bounding box center [273, 9] width 18 height 18
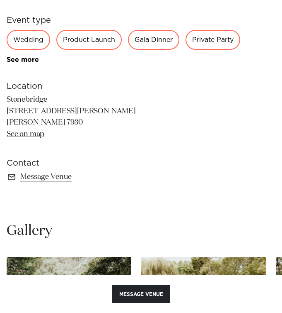
scroll to position [440, 0]
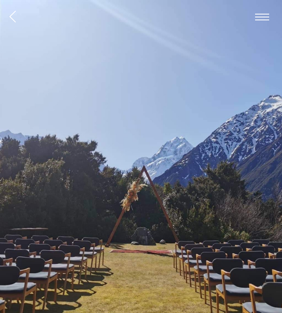
click at [164, 197] on img at bounding box center [141, 189] width 282 height 379
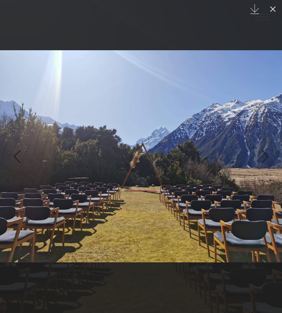
click at [267, 158] on div "Next slide" at bounding box center [265, 156] width 11 height 16
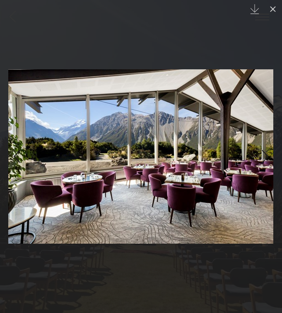
click at [267, 158] on div "Next slide" at bounding box center [265, 156] width 11 height 16
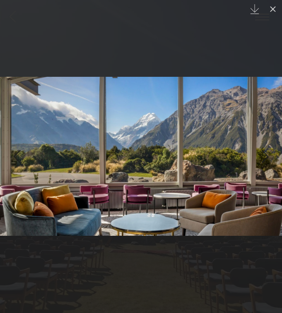
click at [266, 157] on div "Next slide" at bounding box center [265, 156] width 11 height 16
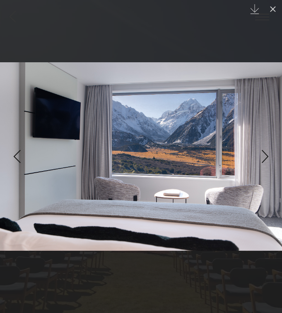
click at [266, 157] on div "Next slide" at bounding box center [265, 156] width 11 height 16
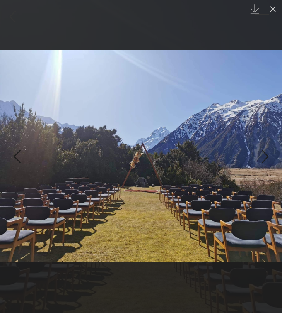
click at [266, 157] on div "Next slide" at bounding box center [265, 156] width 11 height 16
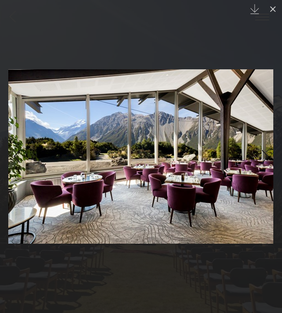
click at [266, 157] on div "Next slide" at bounding box center [265, 156] width 11 height 16
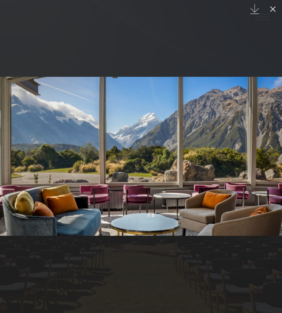
click at [266, 157] on div "Next slide" at bounding box center [265, 156] width 11 height 16
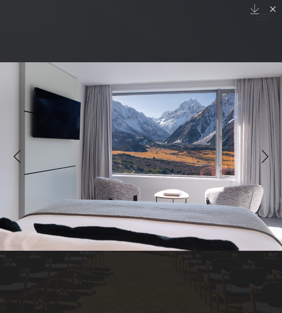
click at [266, 157] on div "Next slide" at bounding box center [265, 156] width 11 height 16
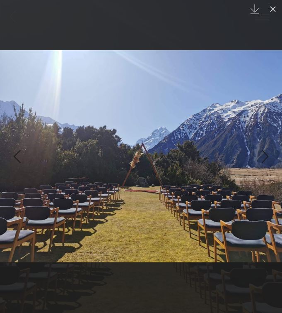
click at [266, 157] on div "Next slide" at bounding box center [265, 156] width 11 height 16
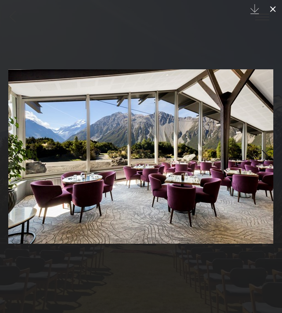
click at [272, 8] on icon at bounding box center [273, 9] width 6 height 6
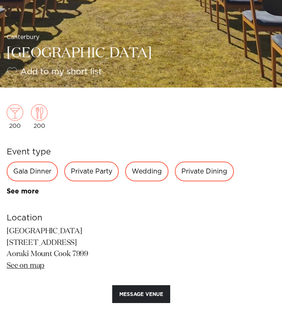
scroll to position [297, 0]
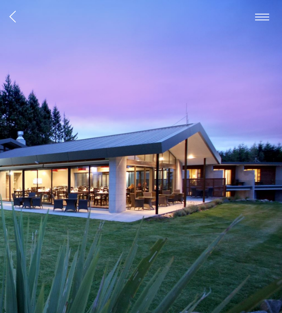
click at [208, 141] on img at bounding box center [141, 189] width 282 height 379
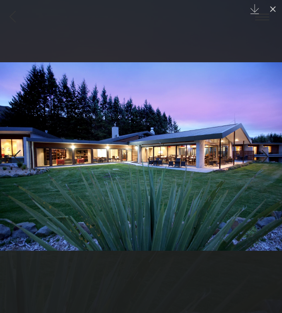
click at [269, 158] on div "Next slide" at bounding box center [265, 156] width 11 height 16
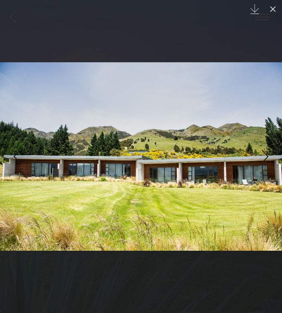
click at [264, 157] on div "Next slide" at bounding box center [265, 156] width 11 height 16
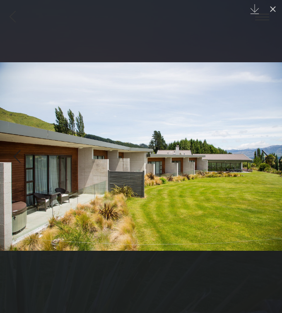
click at [264, 157] on div "Next slide" at bounding box center [265, 156] width 11 height 16
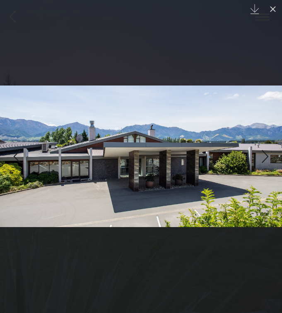
click at [263, 157] on div "Next slide" at bounding box center [265, 156] width 11 height 16
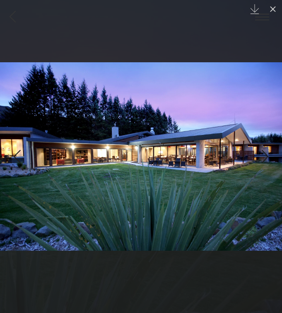
click at [263, 157] on div "Next slide" at bounding box center [265, 156] width 11 height 16
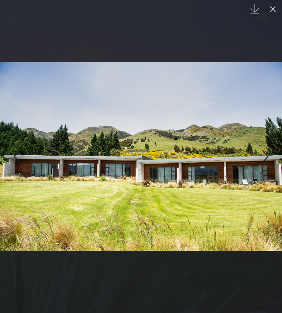
click at [263, 157] on div "Next slide" at bounding box center [265, 156] width 11 height 16
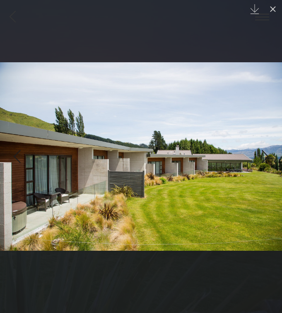
click at [262, 157] on div "Next slide" at bounding box center [265, 156] width 11 height 16
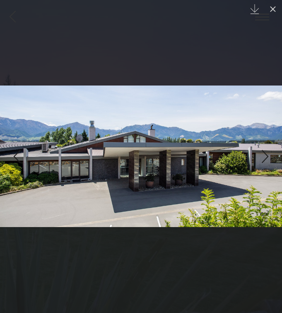
click at [262, 157] on div "Next slide" at bounding box center [265, 156] width 11 height 16
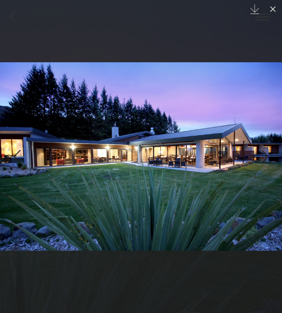
click at [262, 157] on div "Next slide" at bounding box center [265, 156] width 11 height 16
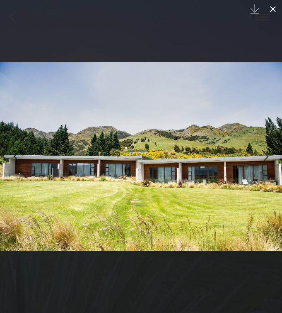
click at [272, 5] on icon at bounding box center [273, 9] width 10 height 10
